Goal: Entertainment & Leisure: Consume media (video, audio)

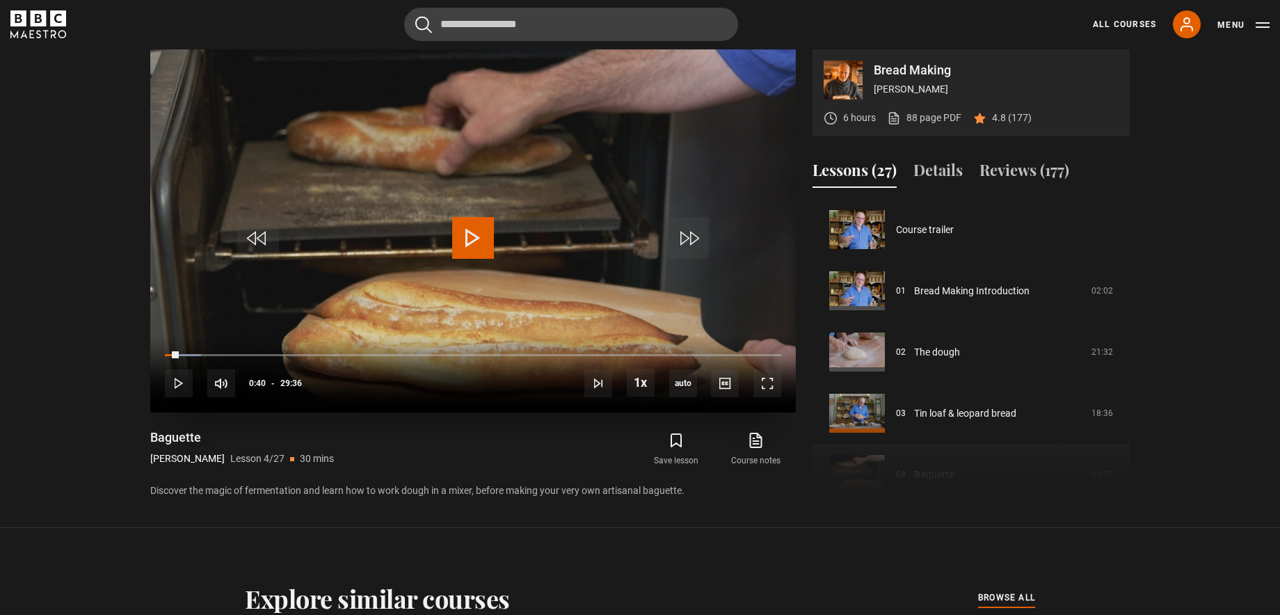
scroll to position [16, 0]
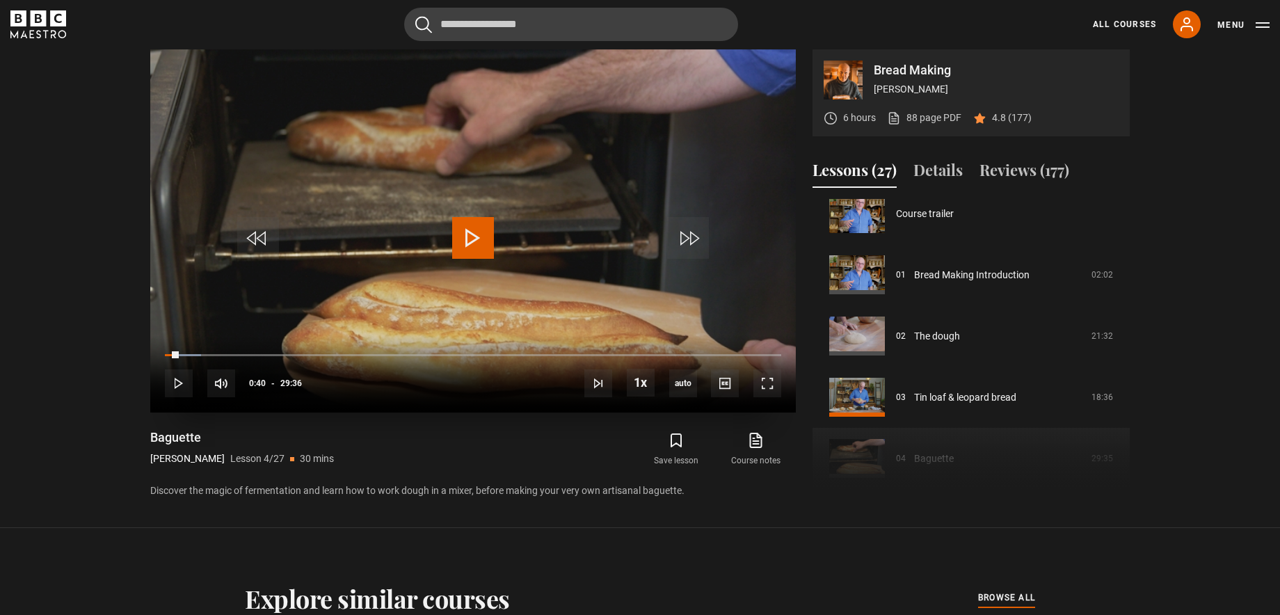
click at [477, 239] on span "Video Player" at bounding box center [473, 238] width 42 height 42
click at [181, 382] on span "Video Player" at bounding box center [179, 383] width 28 height 28
click at [473, 227] on span "Video Player" at bounding box center [473, 238] width 42 height 42
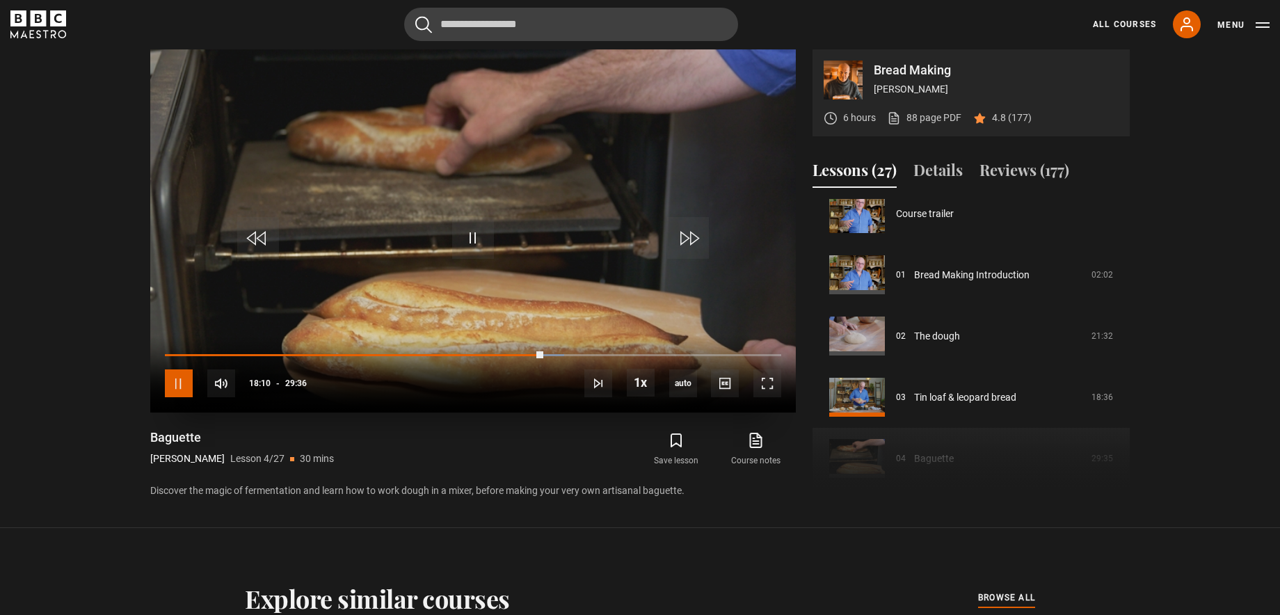
click at [179, 373] on span "Video Player" at bounding box center [179, 383] width 28 height 28
click at [178, 389] on span "Video Player" at bounding box center [179, 383] width 28 height 28
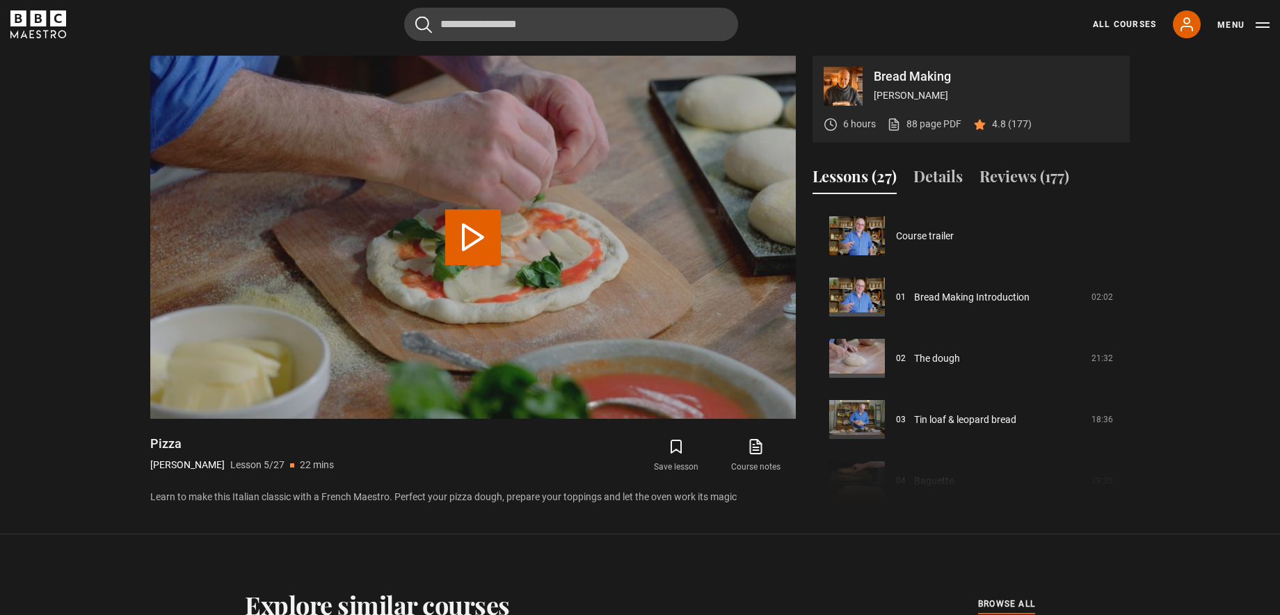
scroll to position [245, 0]
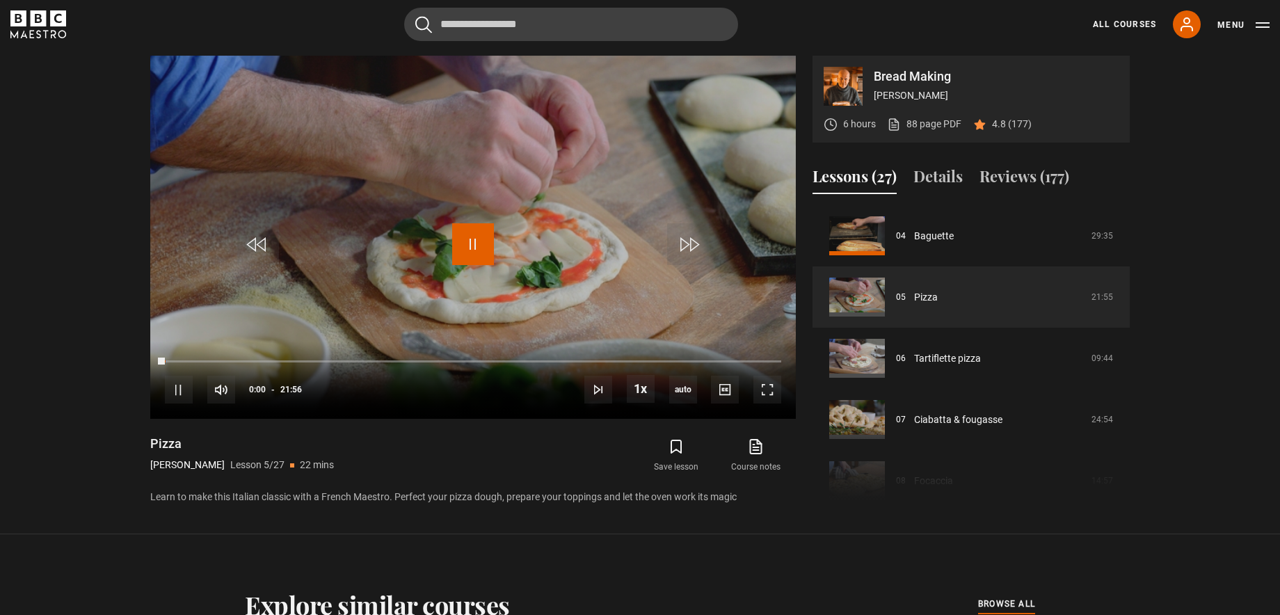
click at [466, 234] on span "Video Player" at bounding box center [473, 244] width 42 height 42
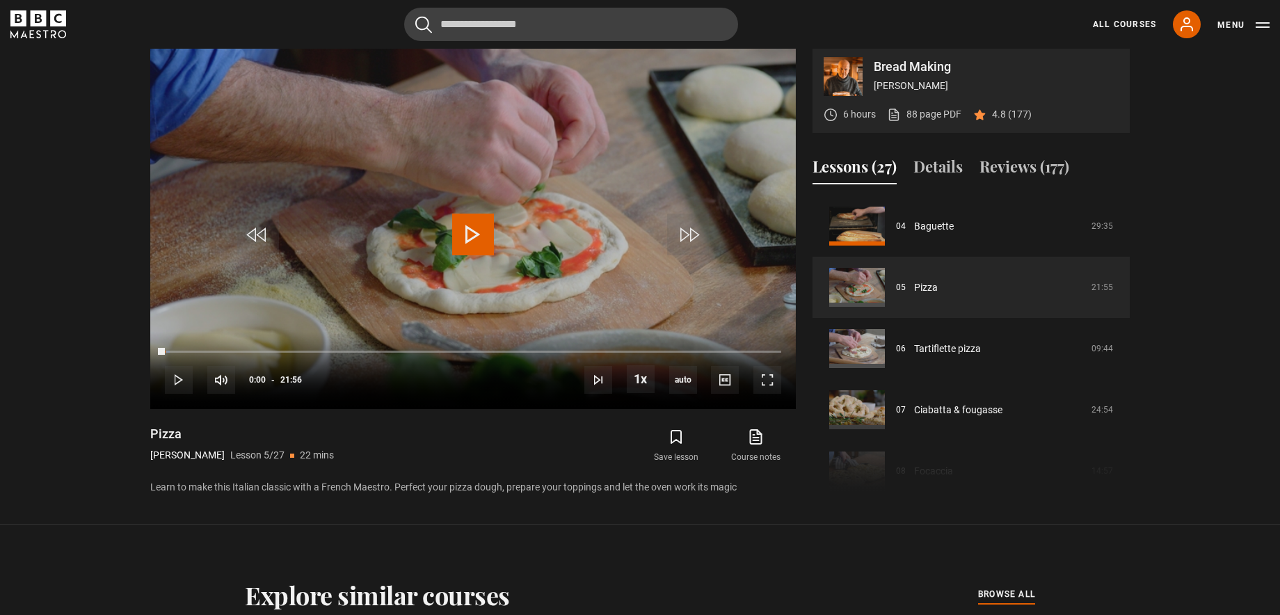
scroll to position [632, 0]
